Goal: Find contact information: Find contact information

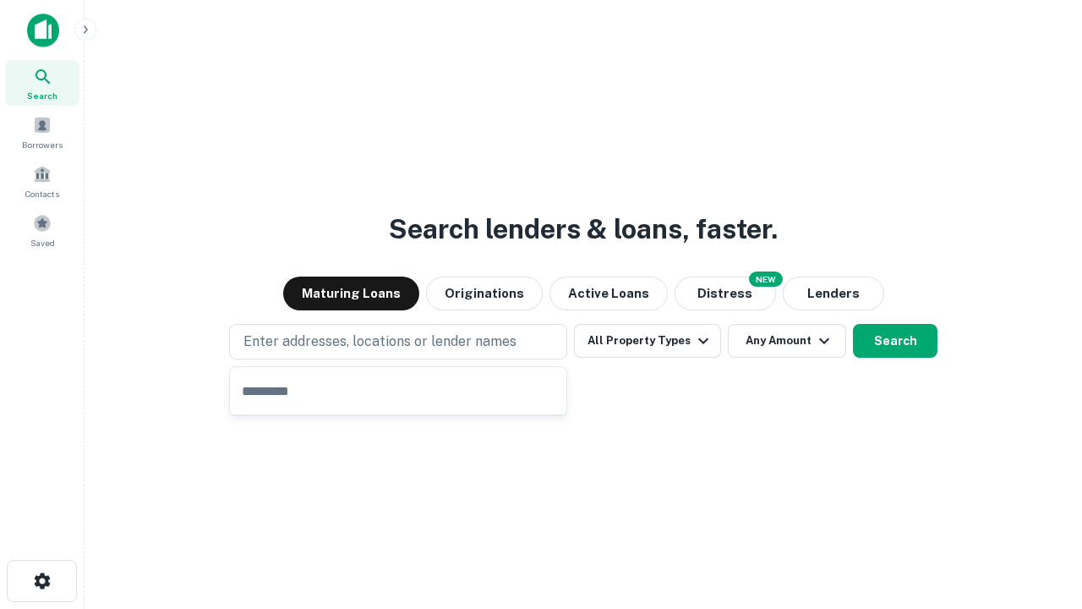
type input "**********"
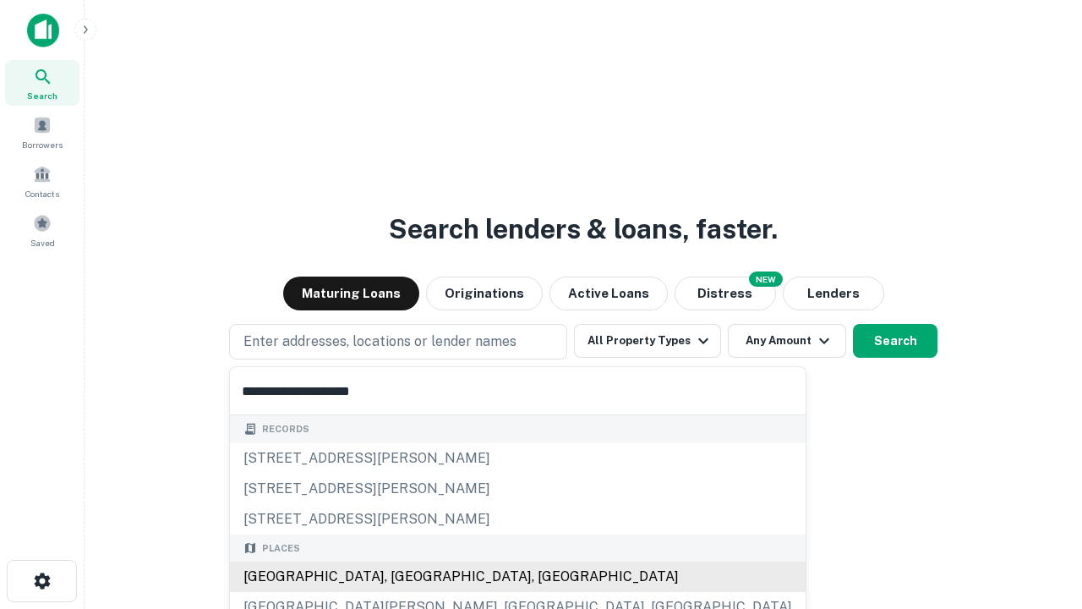
click at [404, 577] on div "Santa Monica, CA, USA" at bounding box center [518, 577] width 576 height 30
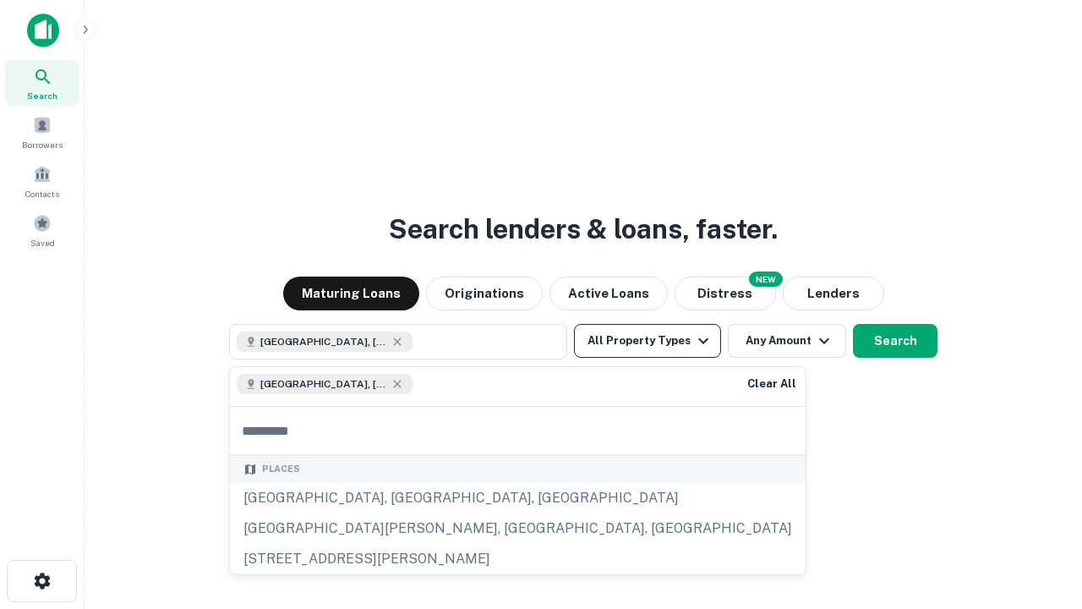
click at [648, 341] on button "All Property Types" at bounding box center [647, 341] width 147 height 34
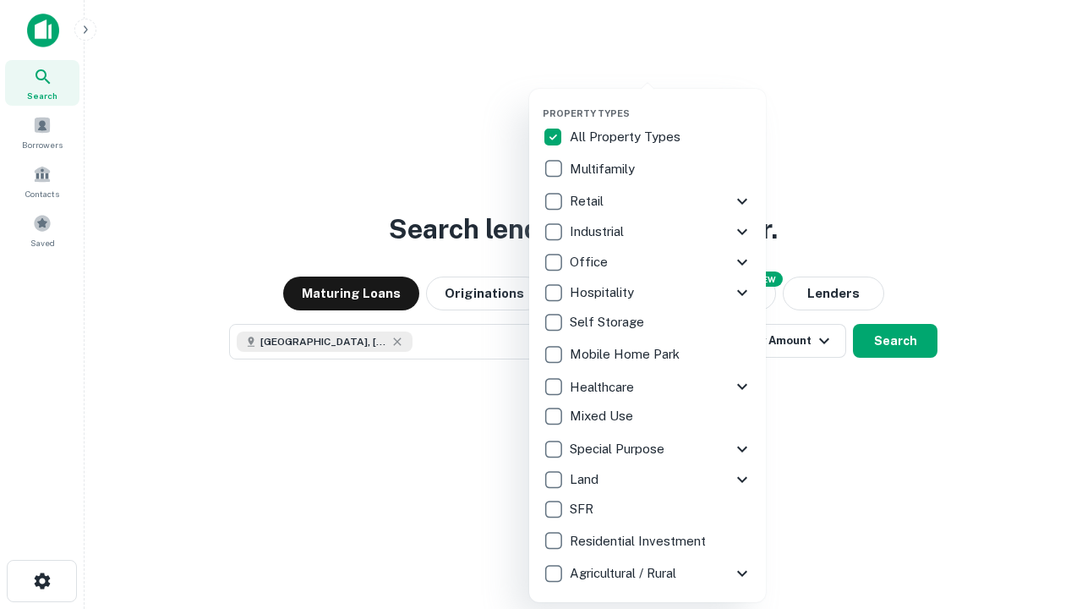
click at [661, 102] on button "button" at bounding box center [661, 102] width 237 height 1
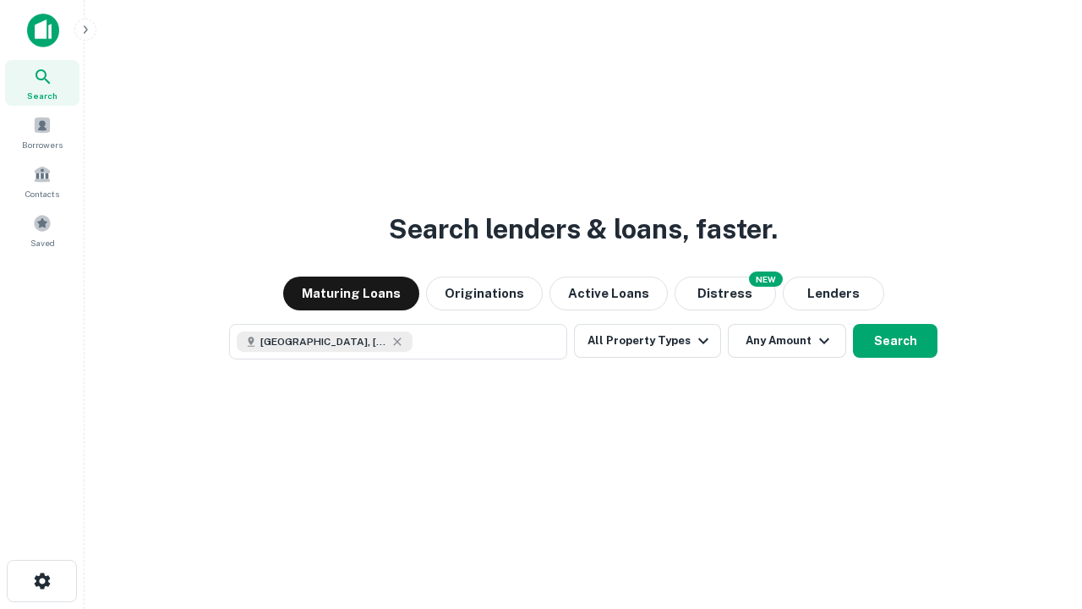
scroll to position [27, 0]
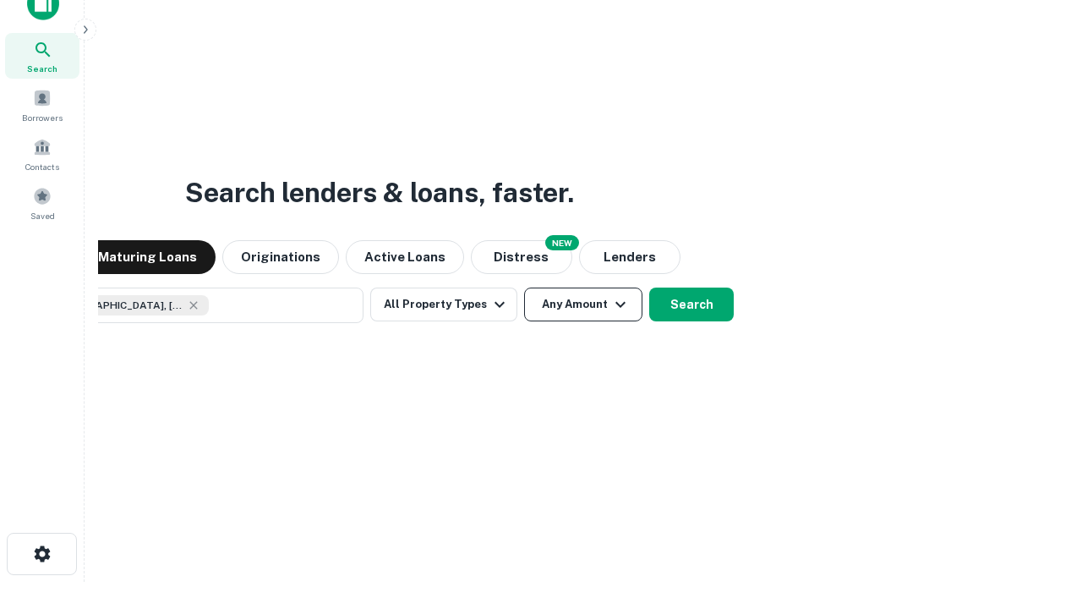
click at [524, 288] on button "Any Amount" at bounding box center [583, 305] width 118 height 34
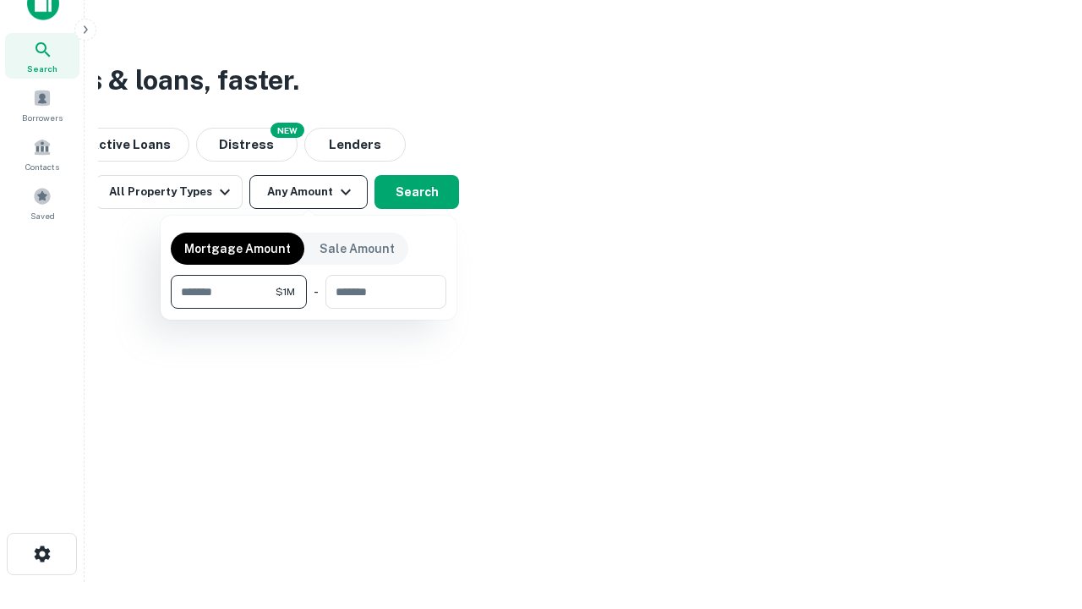
type input "*******"
click at [309, 309] on button "button" at bounding box center [309, 309] width 276 height 1
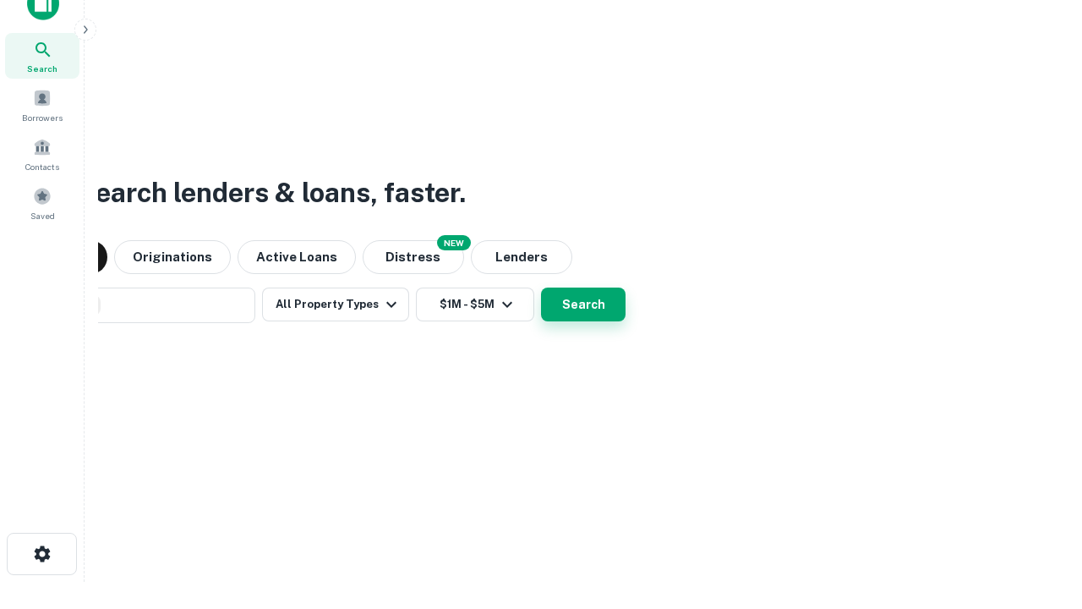
click at [541, 288] on button "Search" at bounding box center [583, 305] width 85 height 34
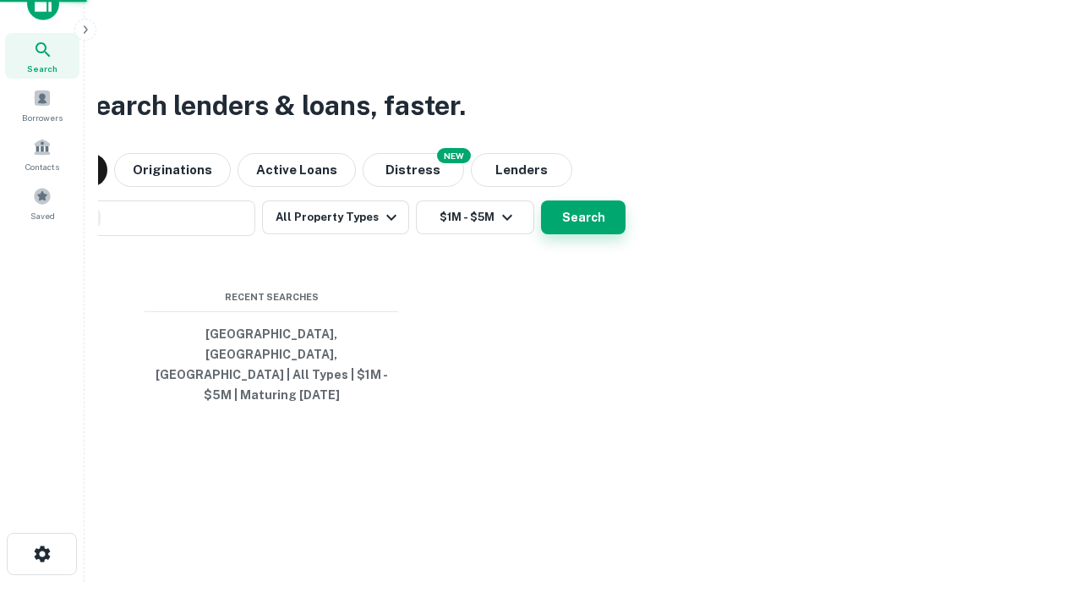
scroll to position [55, 479]
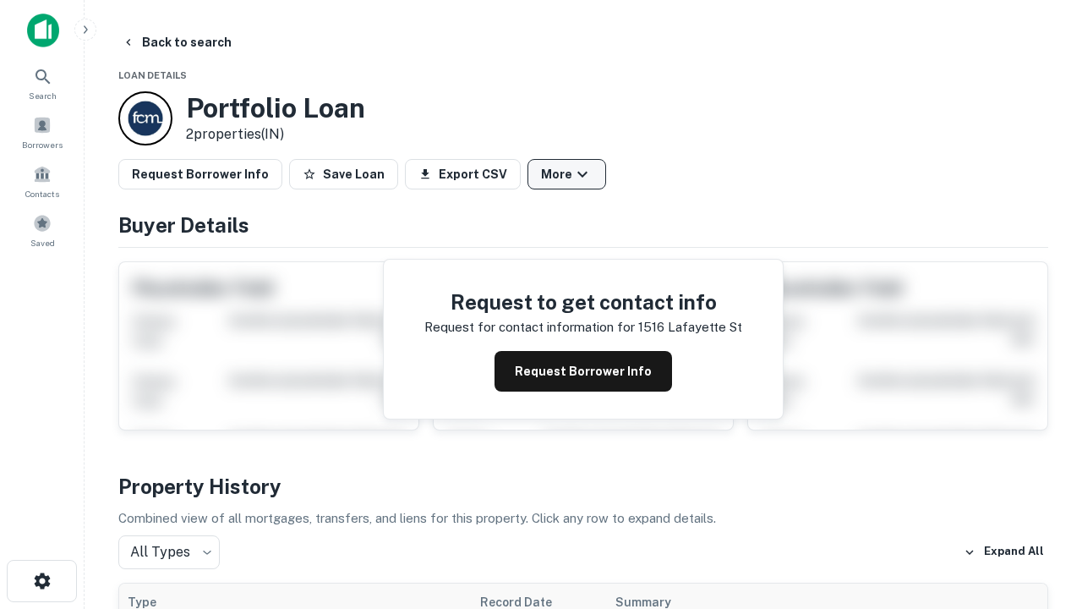
click at [567, 174] on button "More" at bounding box center [567, 174] width 79 height 30
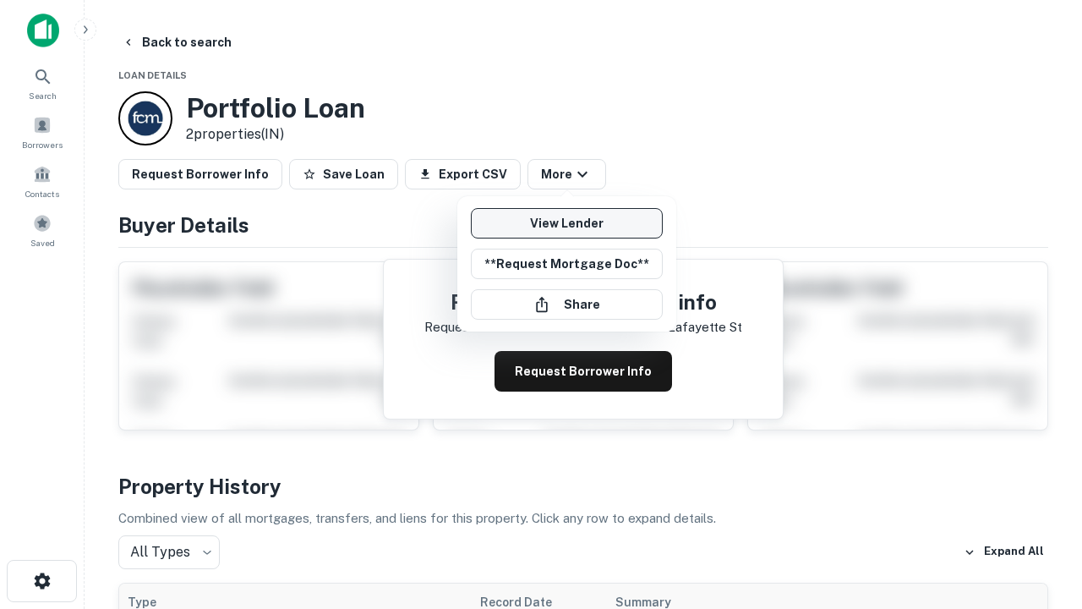
click at [567, 223] on link "View Lender" at bounding box center [567, 223] width 192 height 30
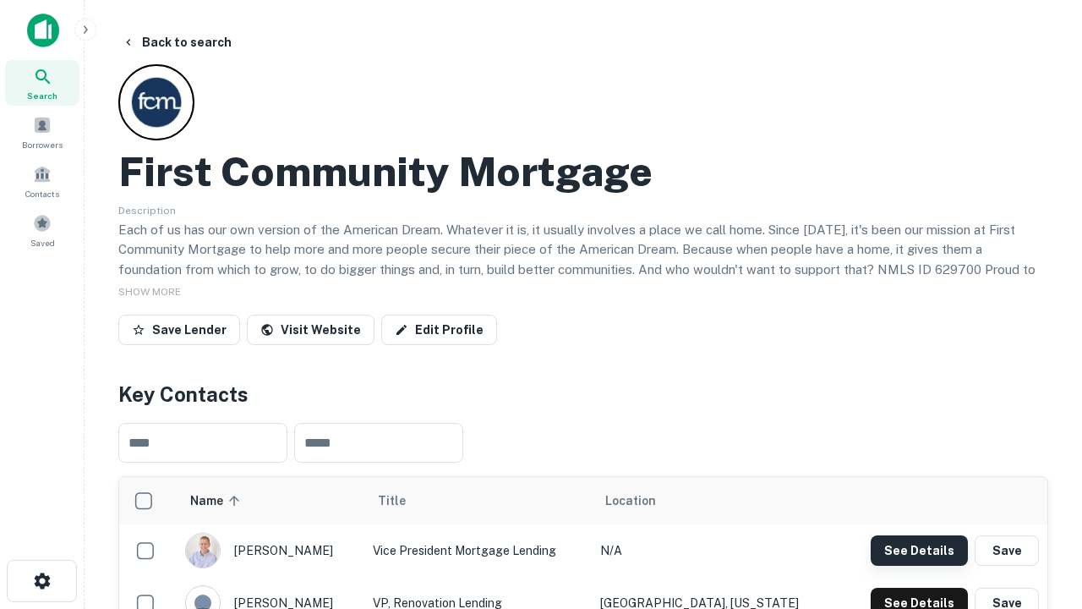
click at [919, 550] on button "See Details" at bounding box center [919, 550] width 97 height 30
